Goal: Find specific page/section: Find specific page/section

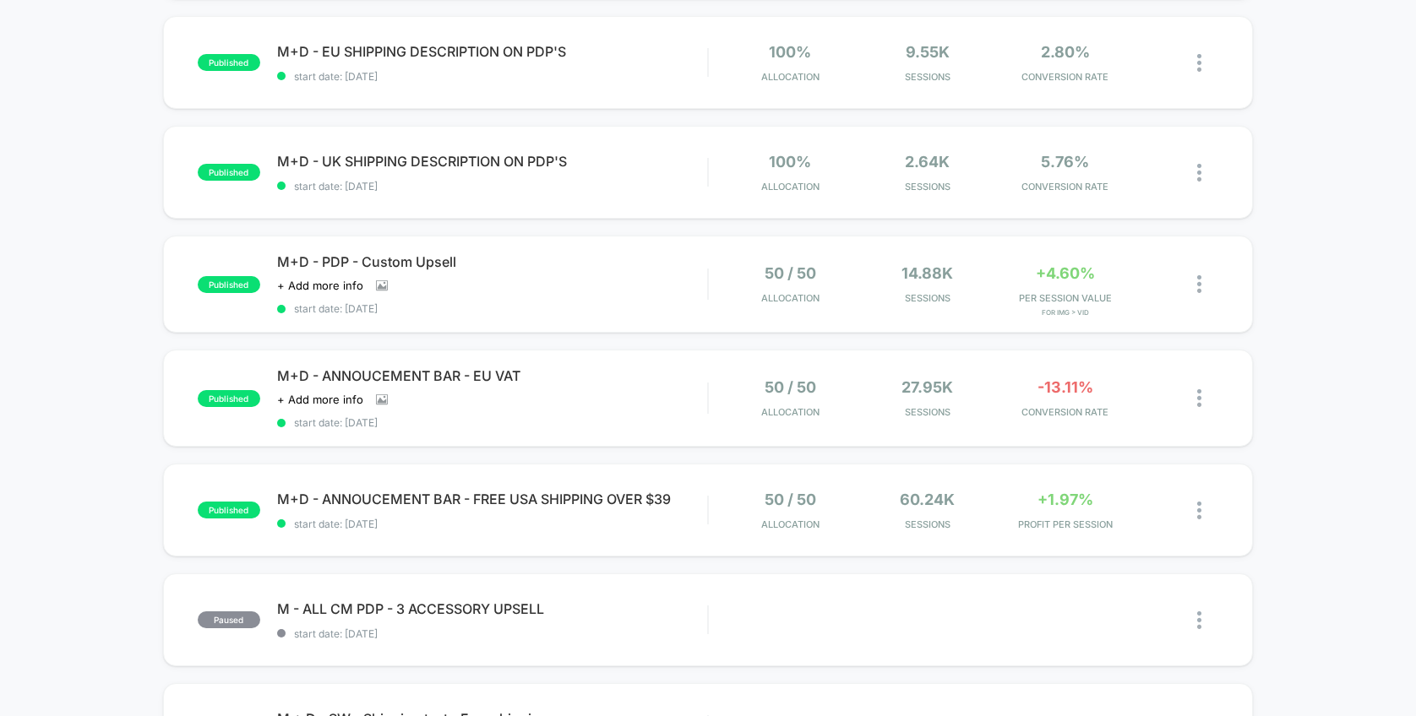
scroll to position [751, 0]
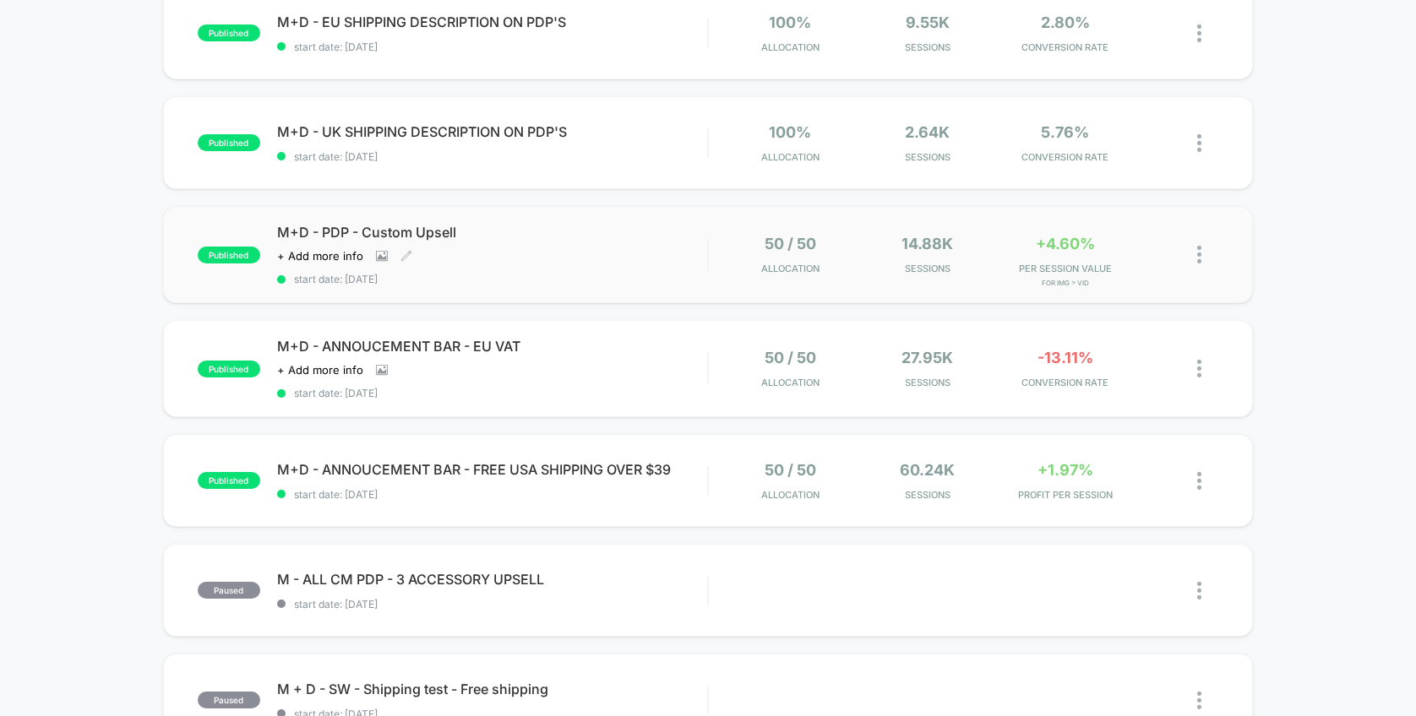
click at [661, 248] on div "M+D - PDP - Custom Upsell Click to view images Click to edit experience details…" at bounding box center [492, 255] width 431 height 62
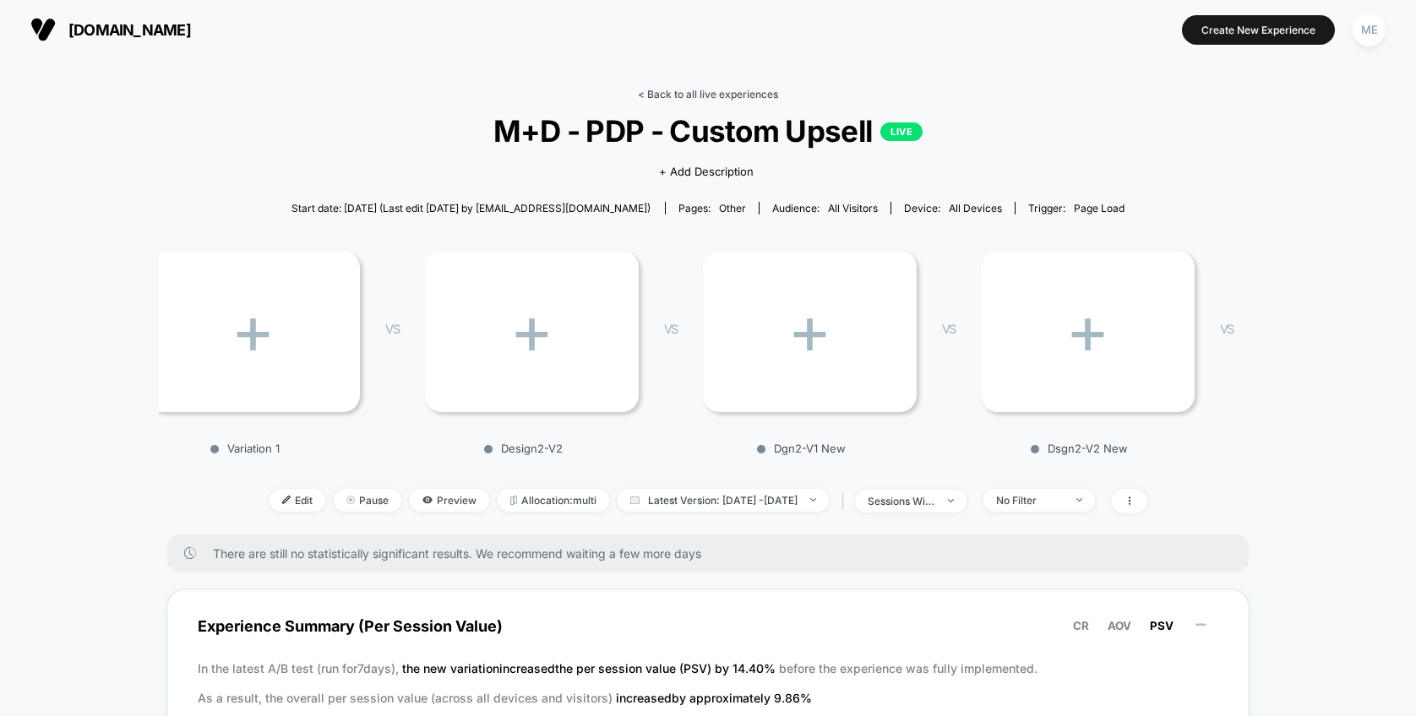
click at [693, 99] on link "< Back to all live experiences" at bounding box center [708, 94] width 140 height 13
